Goal: Check status: Check status

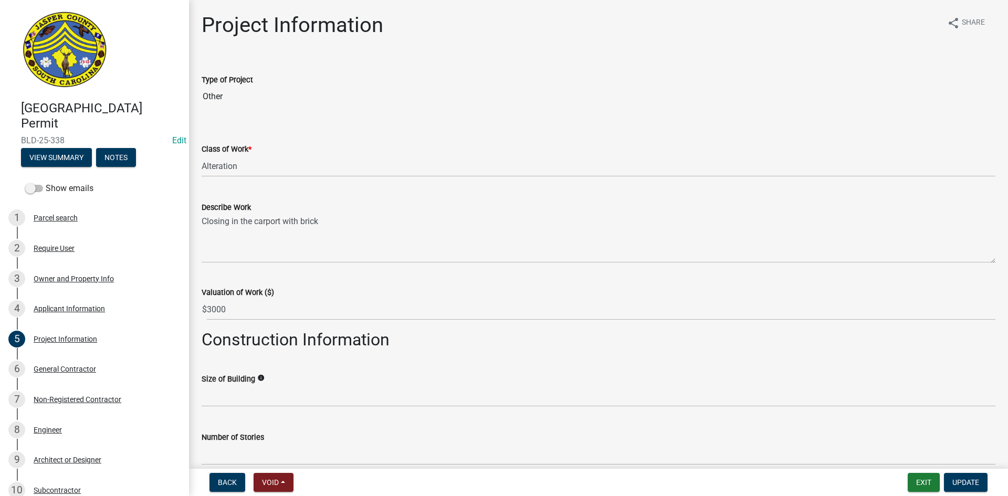
select select "6ab2409e-ebf5-4fc4-a3dd-d111df7f0e40"
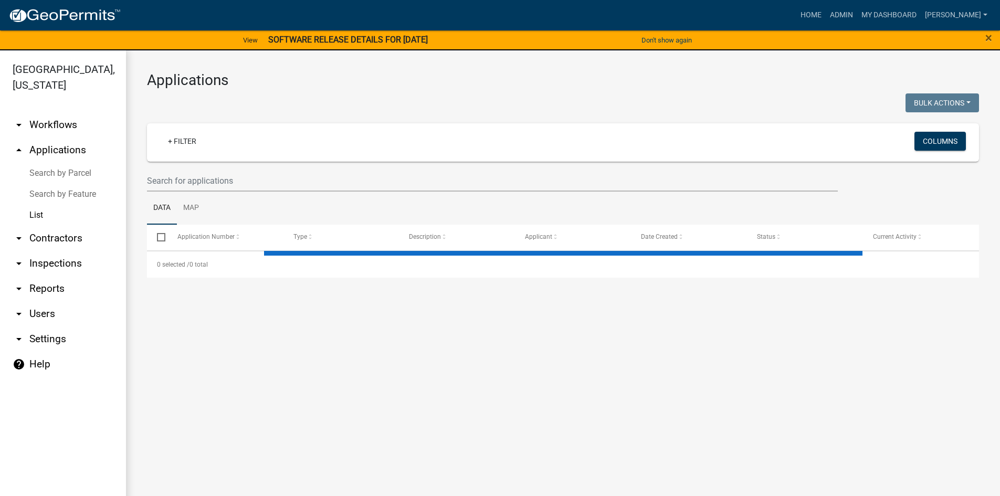
select select "3: 100"
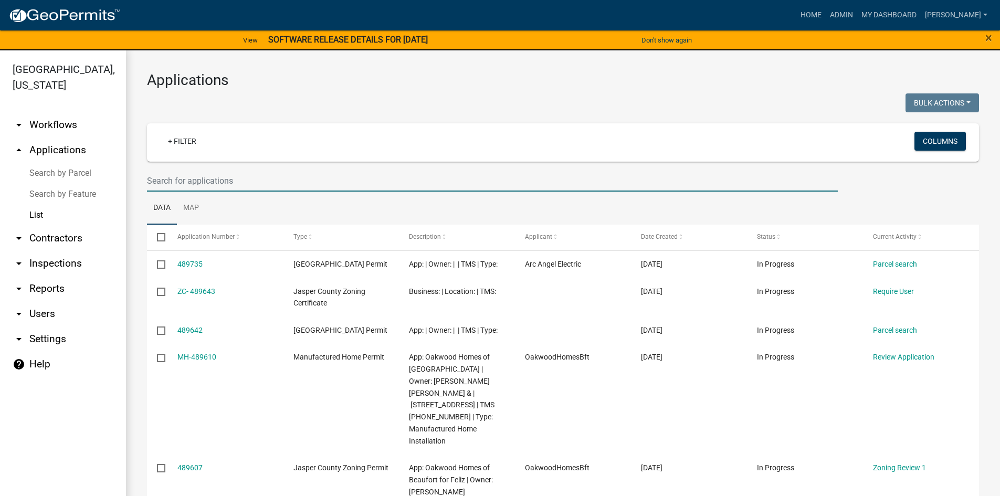
click at [197, 182] on input "text" at bounding box center [492, 181] width 691 height 22
click at [182, 179] on input "text" at bounding box center [492, 181] width 691 height 22
type input "25-090"
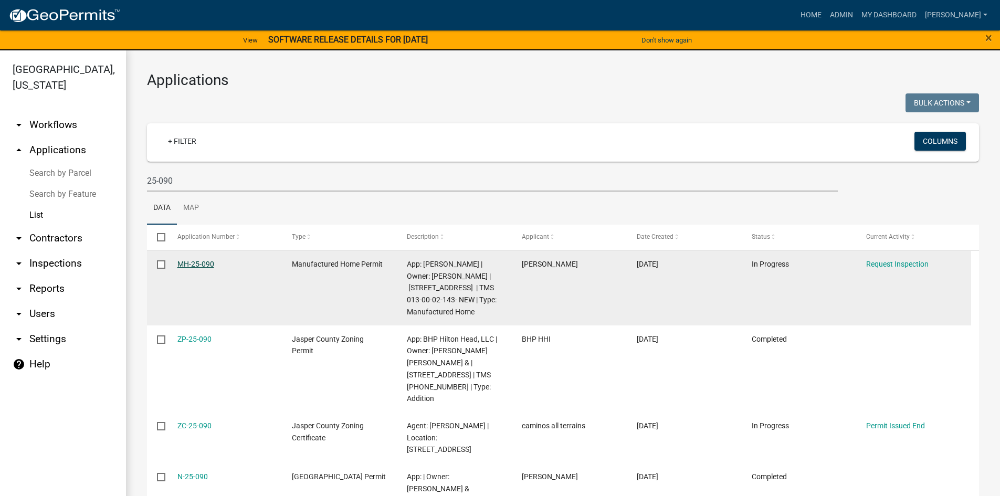
click at [204, 262] on link "MH-25-090" at bounding box center [195, 264] width 37 height 8
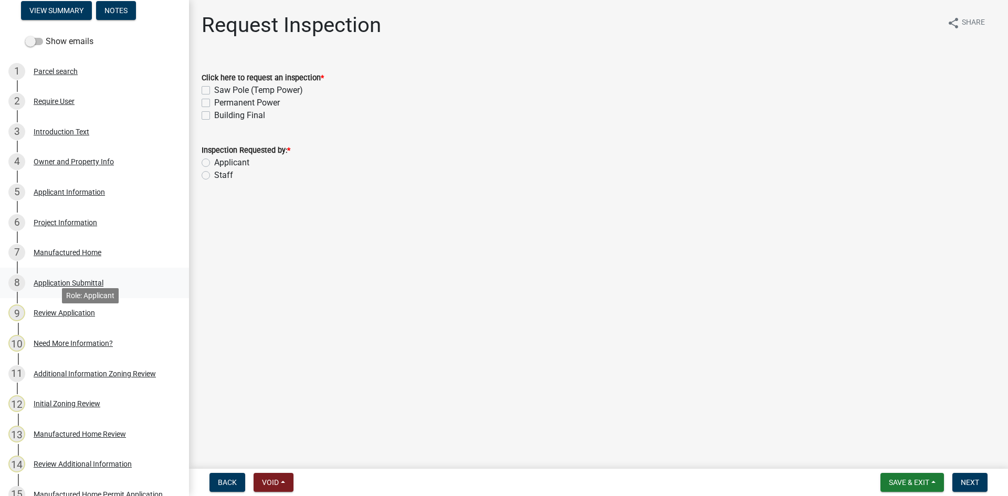
scroll to position [157, 0]
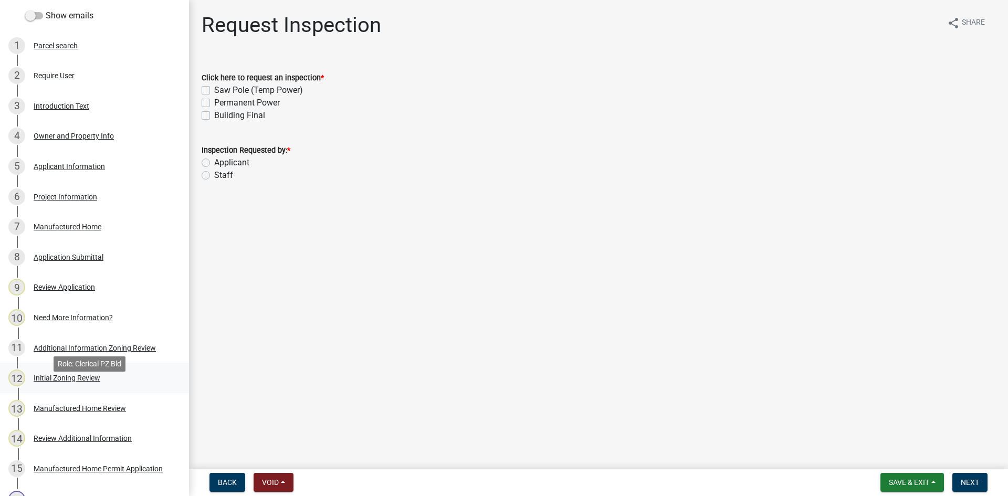
click at [76, 382] on div "Initial Zoning Review" at bounding box center [67, 377] width 67 height 7
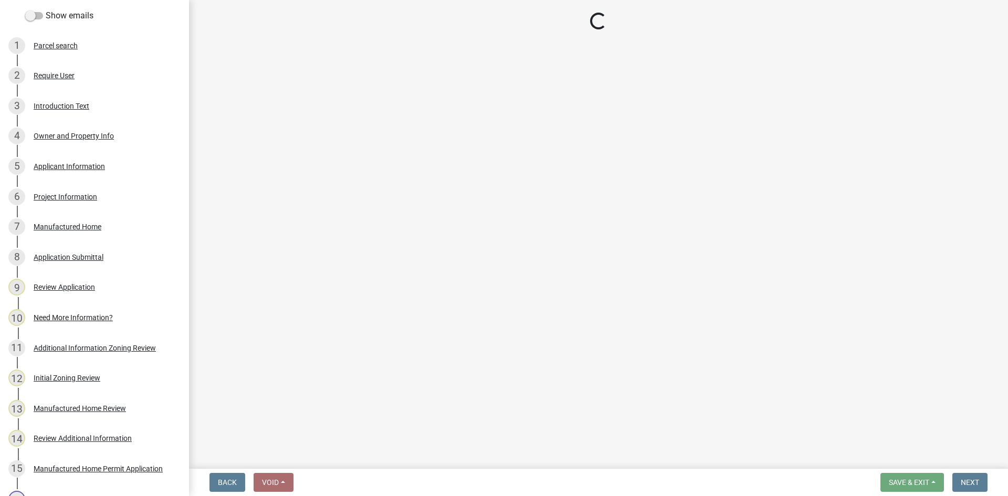
select select "61611ad6-14f2-499c-805c-58607f11e2fc"
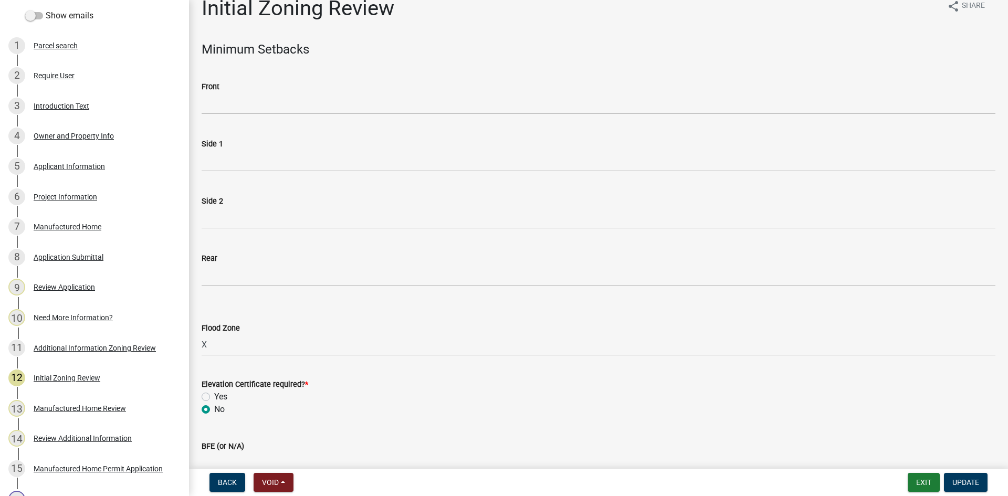
scroll to position [0, 0]
